Goal: Find specific page/section: Find specific page/section

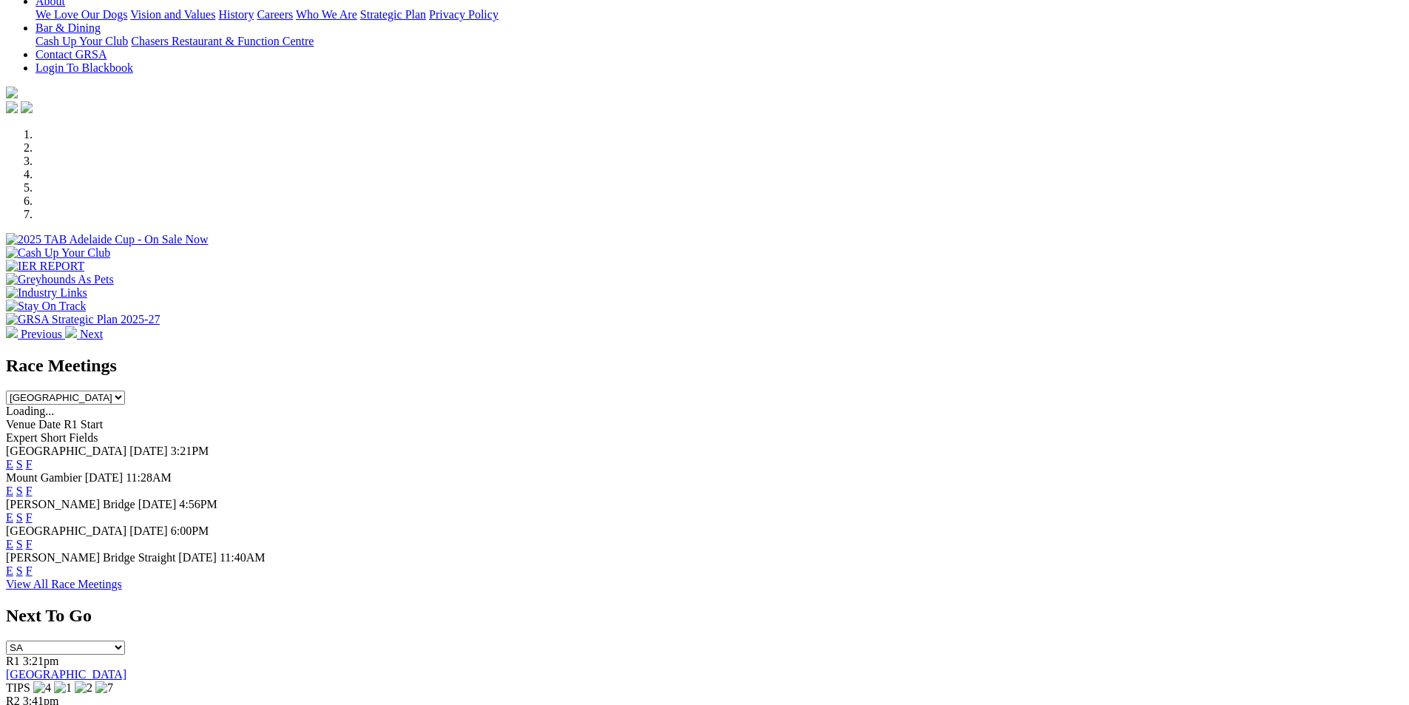
scroll to position [483, 0]
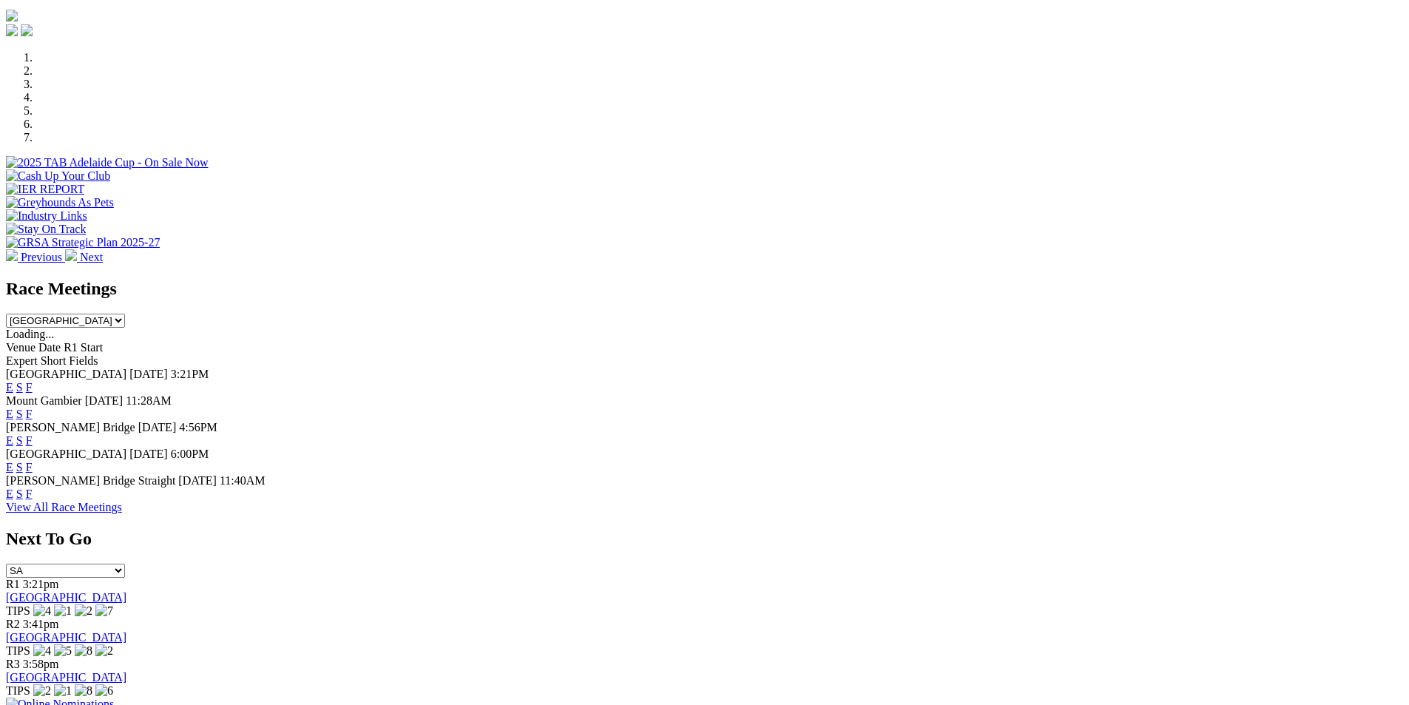
click at [33, 381] on link "F" at bounding box center [29, 387] width 7 height 13
